Goal: Information Seeking & Learning: Learn about a topic

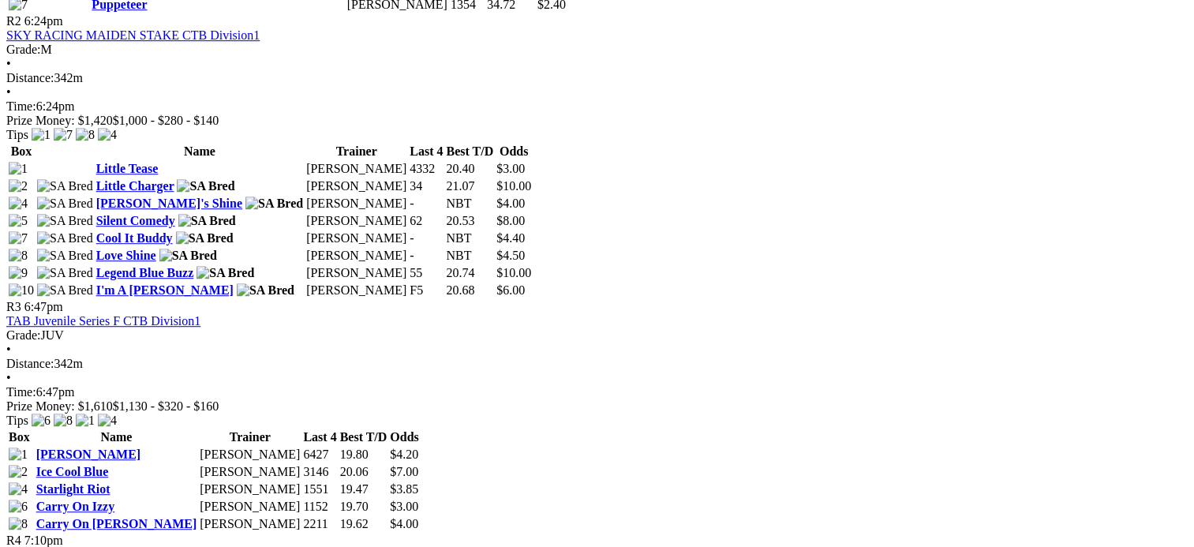
scroll to position [1016, 0]
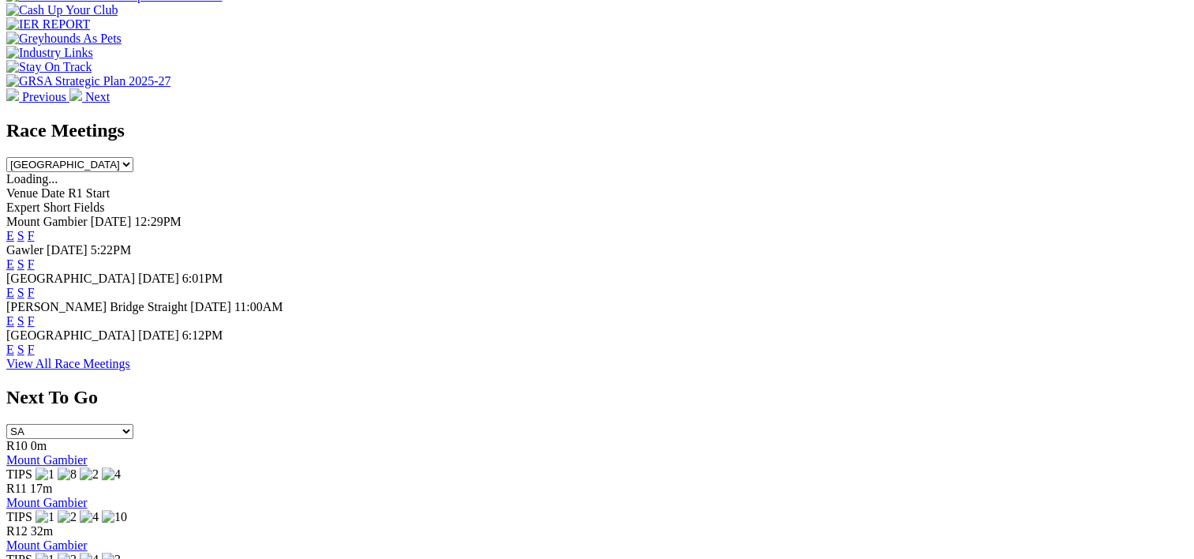
scroll to position [607, 0]
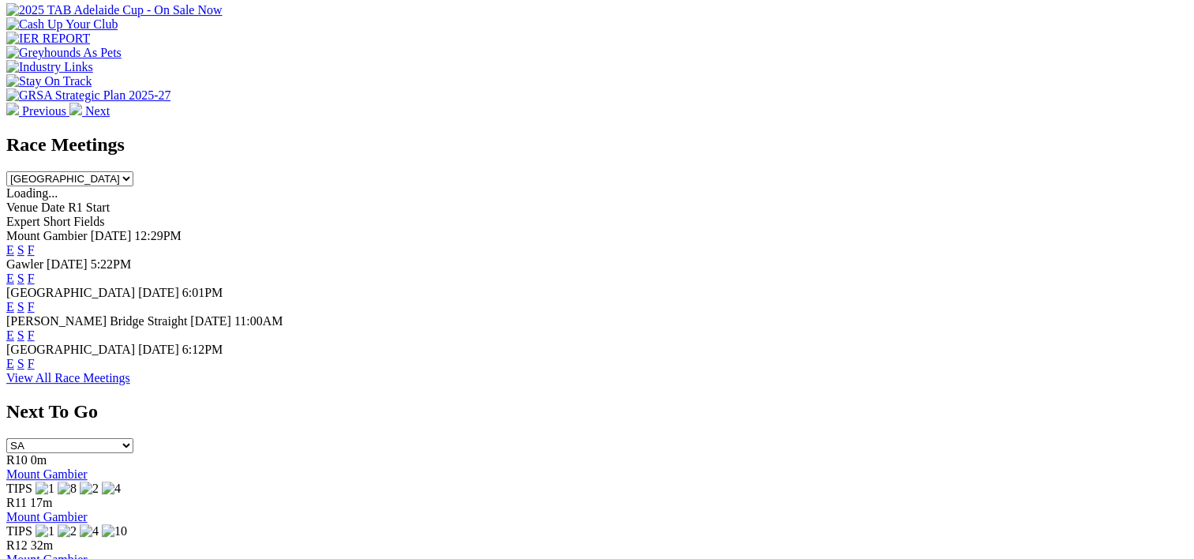
click at [35, 271] on link "F" at bounding box center [31, 277] width 7 height 13
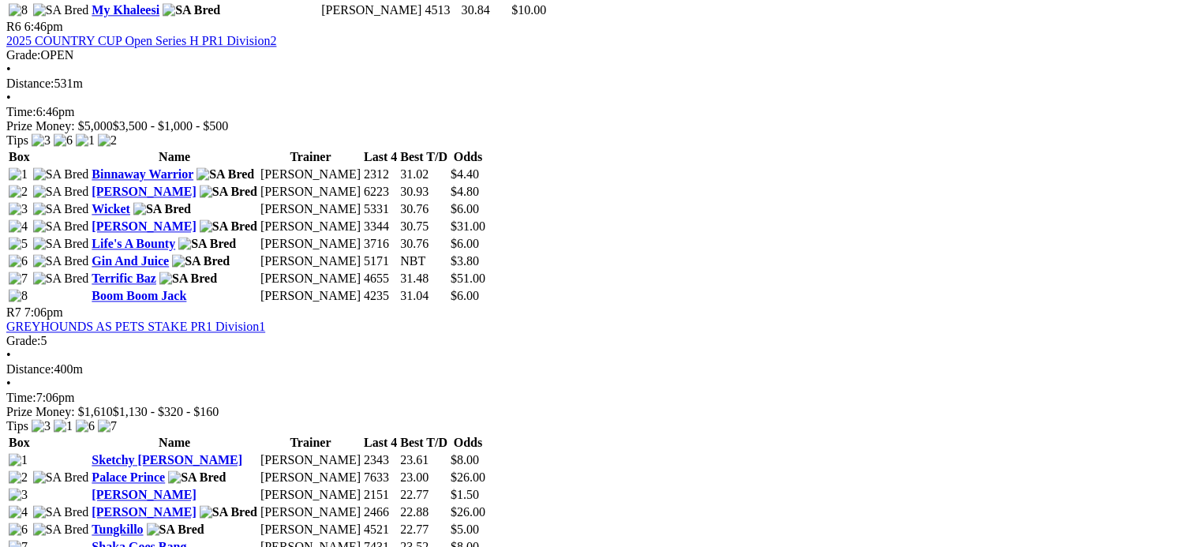
scroll to position [2127, 0]
